Goal: Register for event/course

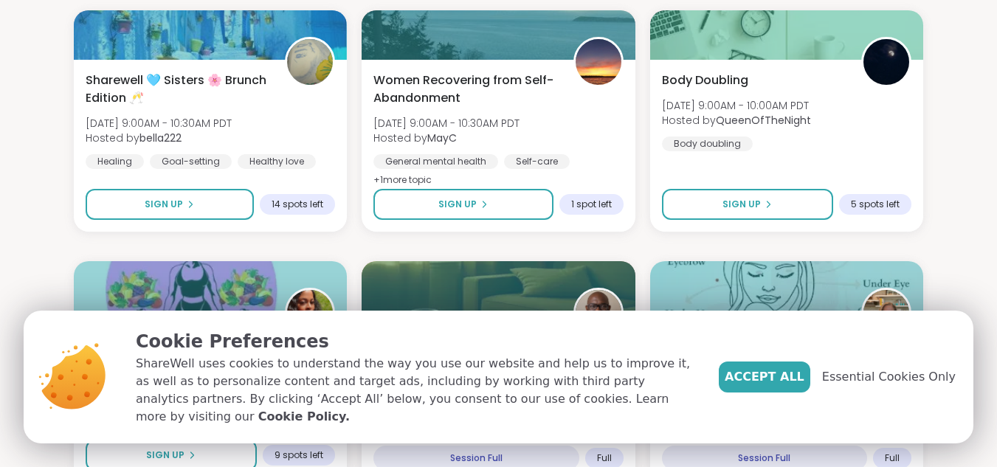
scroll to position [1403, 0]
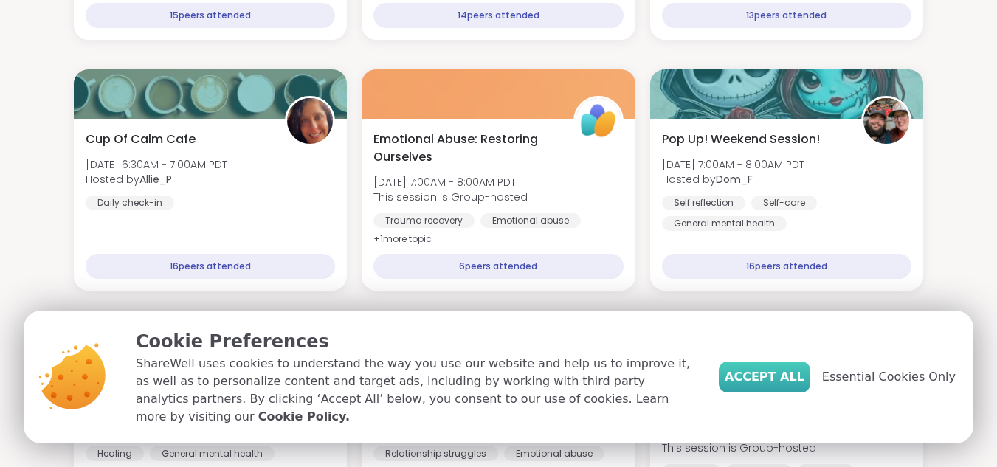
click at [783, 386] on span "Accept All" at bounding box center [765, 377] width 80 height 18
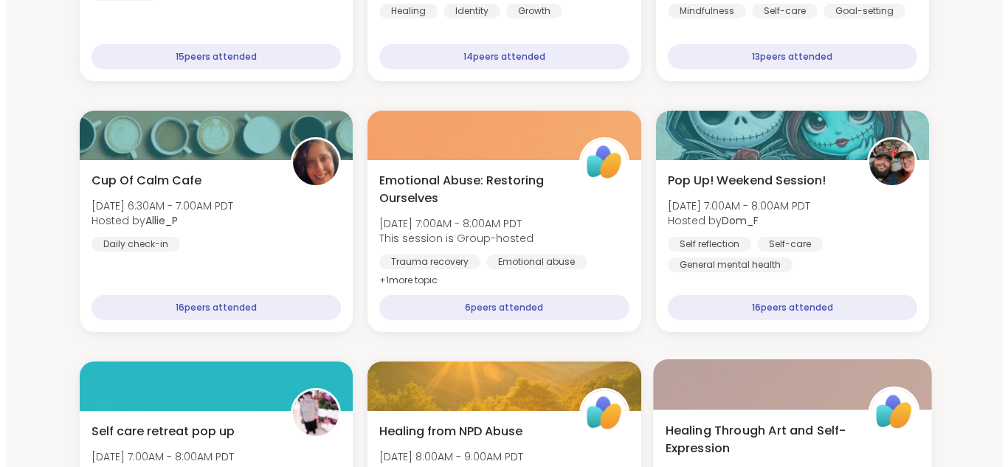
scroll to position [1329, 0]
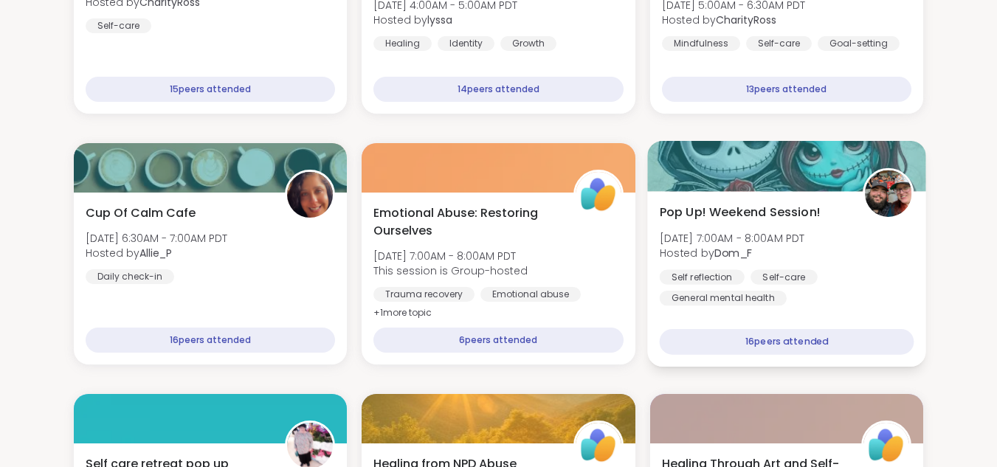
click at [783, 243] on span "[DATE] 7:00AM - 8:00AM PDT" at bounding box center [731, 237] width 145 height 15
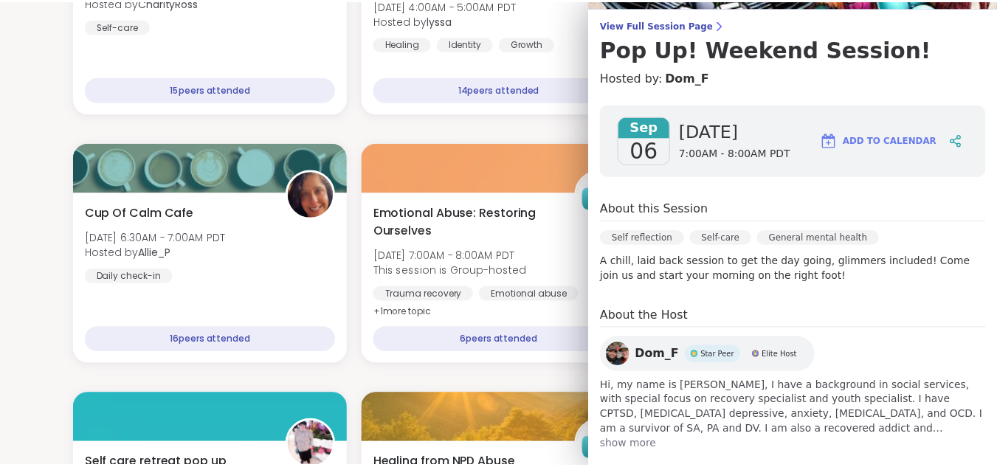
scroll to position [132, 0]
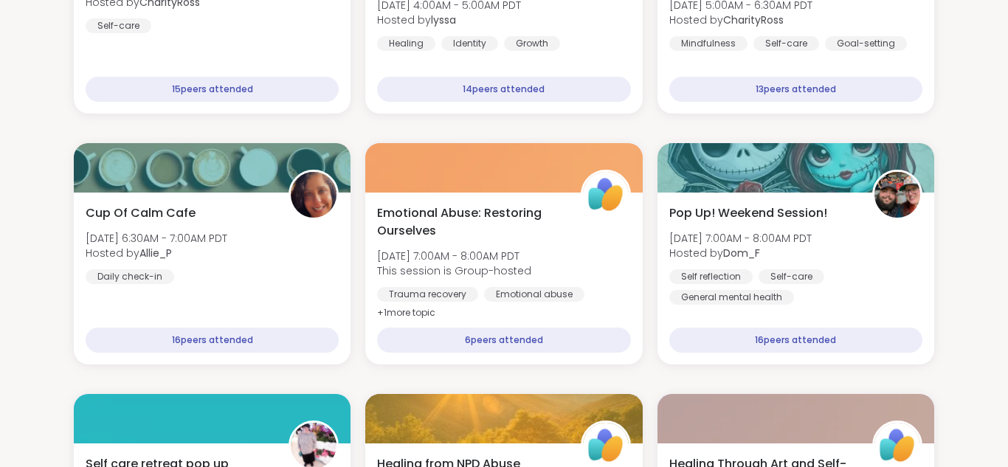
click at [30, 235] on section "Search Filter All Growth Mental Health Relationships Life Events Physical Healt…" at bounding box center [504, 323] width 1008 height 3186
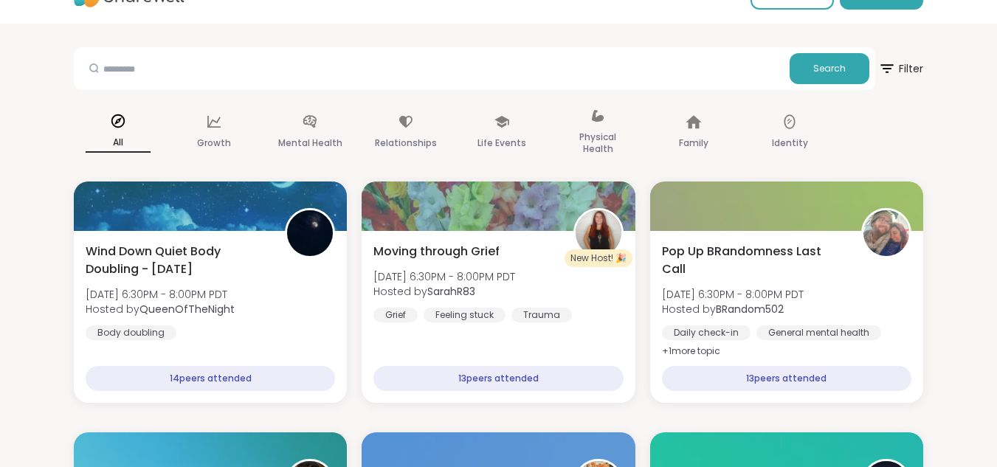
scroll to position [0, 0]
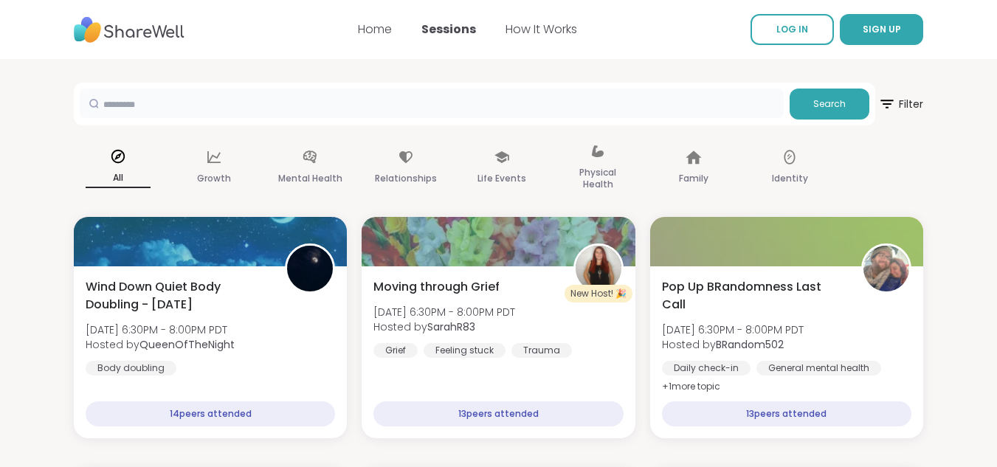
click at [280, 108] on input "text" at bounding box center [432, 104] width 704 height 30
type input "**********"
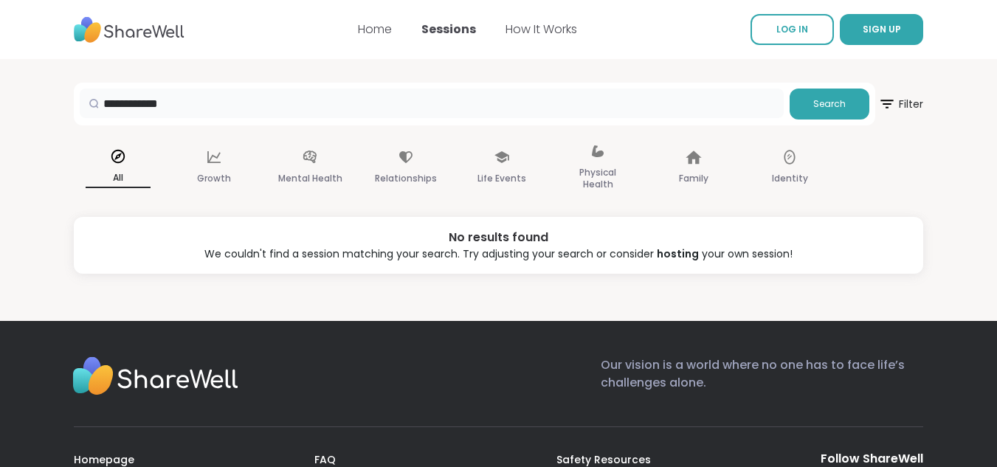
drag, startPoint x: 417, startPoint y: 104, endPoint x: 0, endPoint y: 116, distance: 417.3
click at [0, 116] on section "**********" at bounding box center [498, 166] width 997 height 215
click at [33, 209] on section "Search Filter All Growth Mental Health Relationships Life Events Physical Healt…" at bounding box center [498, 166] width 997 height 215
click at [111, 182] on p "All" at bounding box center [118, 178] width 65 height 19
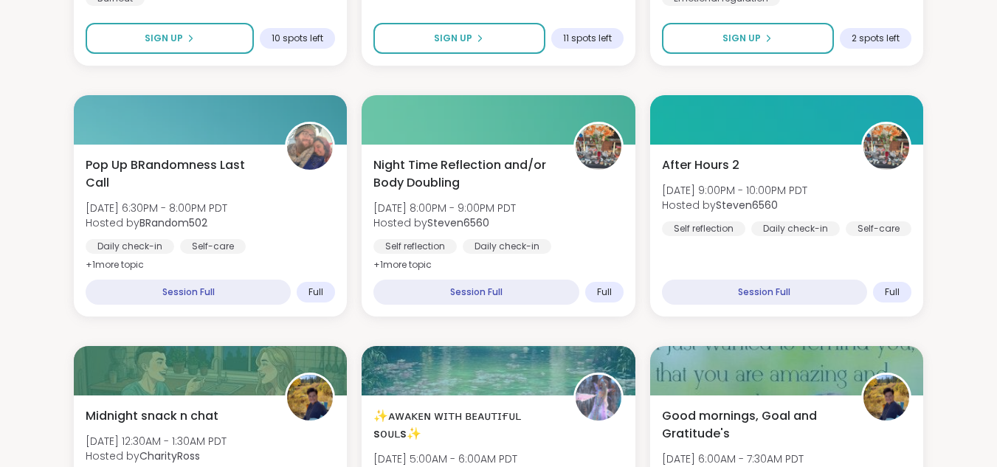
scroll to position [2732, 0]
